Goal: Find specific page/section: Find specific page/section

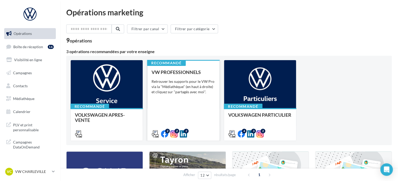
click at [202, 107] on div "VW PROFESSIONNELS Retrouver les supports pour le VW Pro via la "Médiathèque" (e…" at bounding box center [184, 103] width 64 height 67
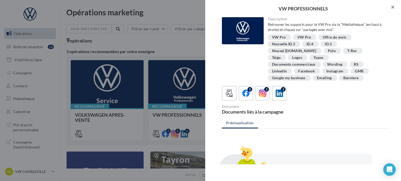
click at [392, 10] on button "button" at bounding box center [390, 8] width 21 height 16
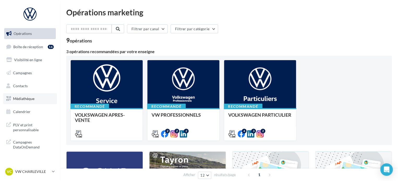
click at [31, 99] on span "Médiathèque" at bounding box center [23, 99] width 21 height 4
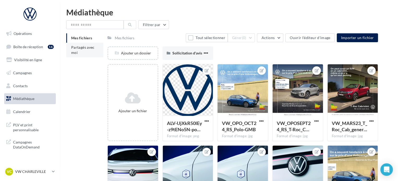
click at [87, 50] on li "Partagés avec moi" at bounding box center [84, 50] width 37 height 15
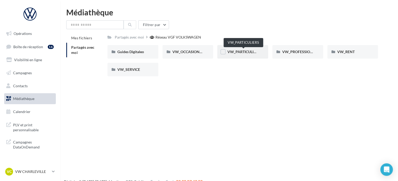
click at [250, 53] on span "VW_PARTICULIERS" at bounding box center [243, 52] width 33 height 4
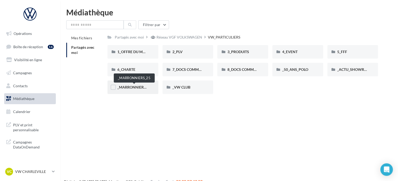
click at [138, 87] on span "_MARRONNIERS_25" at bounding box center [134, 87] width 34 height 4
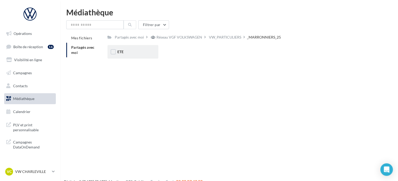
click at [124, 52] on div "ETE" at bounding box center [132, 51] width 31 height 5
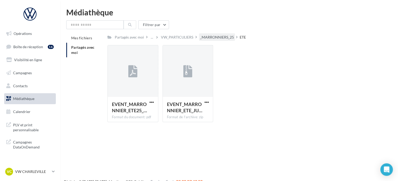
click at [215, 35] on div "_MARRONNIERS_25" at bounding box center [217, 37] width 34 height 5
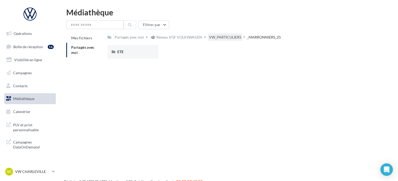
drag, startPoint x: 240, startPoint y: 35, endPoint x: 227, endPoint y: 39, distance: 13.8
click at [240, 35] on div "VW_PARTICULIERS" at bounding box center [225, 37] width 32 height 5
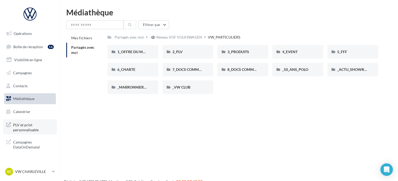
click at [23, 128] on span "PLV et print personnalisable" at bounding box center [33, 127] width 41 height 11
click at [32, 129] on span "PLV et print personnalisable" at bounding box center [33, 127] width 41 height 11
click at [35, 173] on p "VW CHARLEVILLE" at bounding box center [32, 171] width 35 height 5
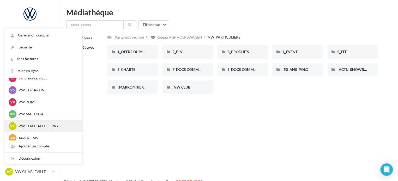
scroll to position [36, 0]
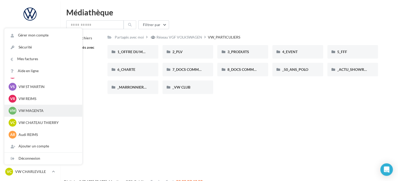
click at [42, 108] on p "VW MAGENTA" at bounding box center [47, 110] width 57 height 5
